Goal: Transaction & Acquisition: Purchase product/service

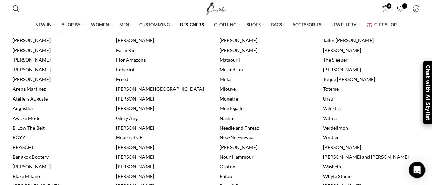
scroll to position [353, 0]
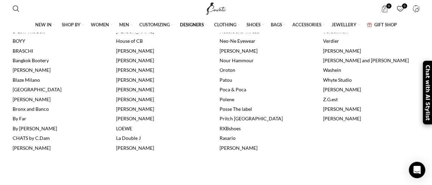
click at [131, 112] on link "[PERSON_NAME]" at bounding box center [135, 109] width 38 height 6
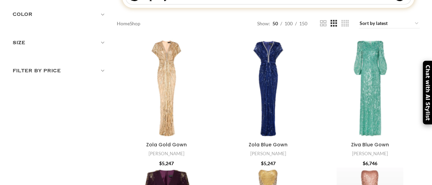
scroll to position [167, 0]
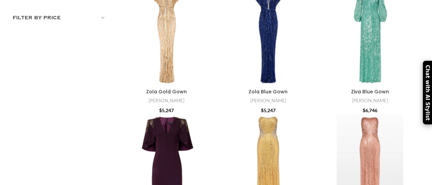
click at [172, 42] on div at bounding box center [167, 36] width 20 height 100
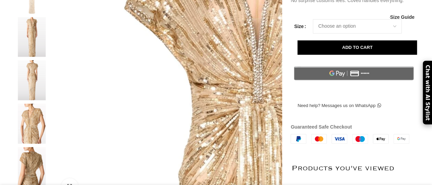
scroll to position [95, 0]
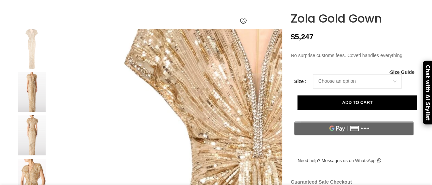
click at [26, 108] on img at bounding box center [32, 92] width 42 height 40
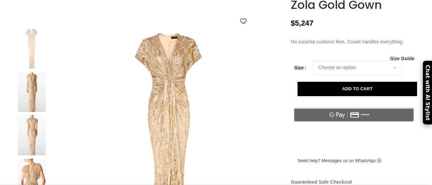
scroll to position [0, 72]
click at [39, 141] on img at bounding box center [32, 135] width 42 height 40
click at [31, 175] on img at bounding box center [32, 179] width 42 height 40
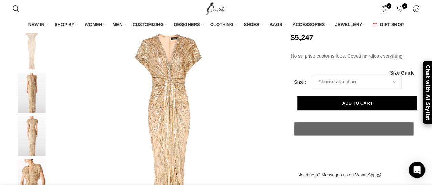
scroll to position [211, 0]
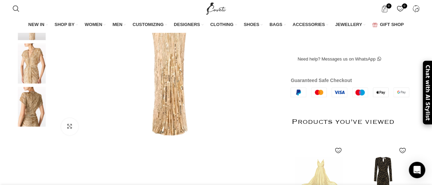
click at [34, 74] on img at bounding box center [32, 63] width 42 height 40
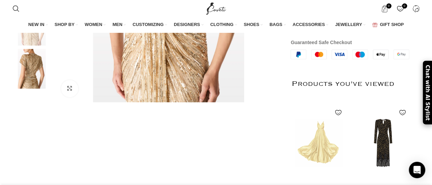
scroll to position [195, 0]
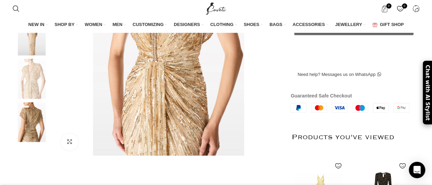
click at [27, 139] on img at bounding box center [32, 122] width 42 height 40
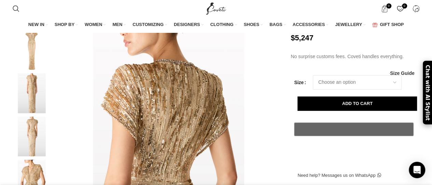
scroll to position [0, 576]
